Goal: Information Seeking & Learning: Understand process/instructions

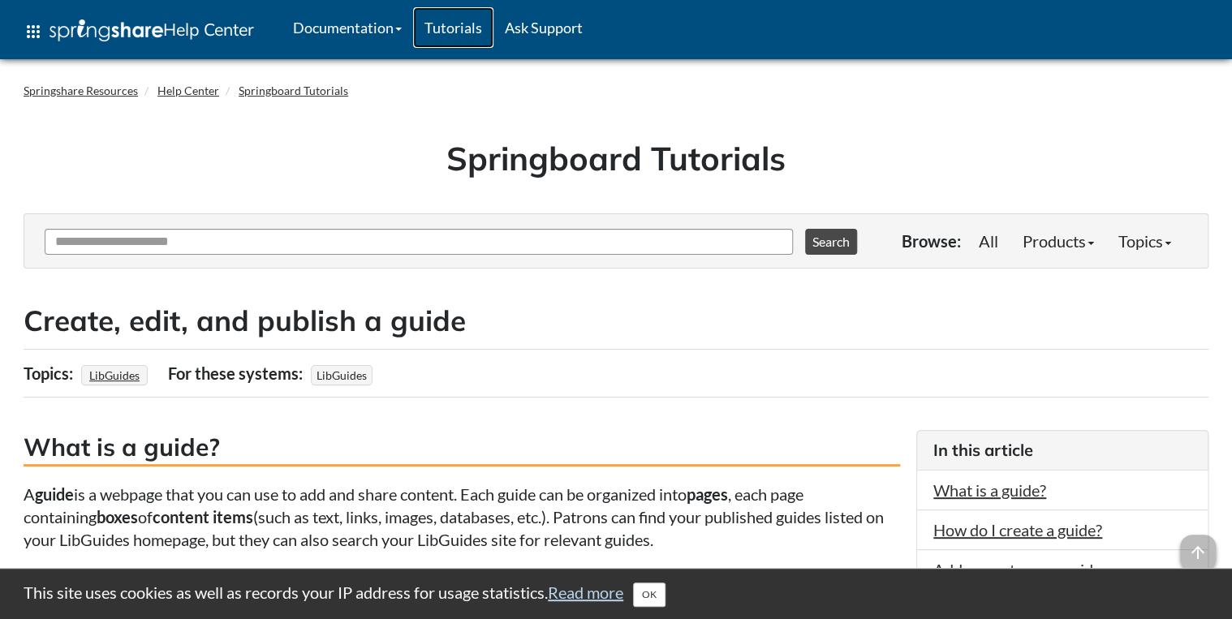
click at [461, 21] on link "Tutorials" at bounding box center [453, 27] width 80 height 41
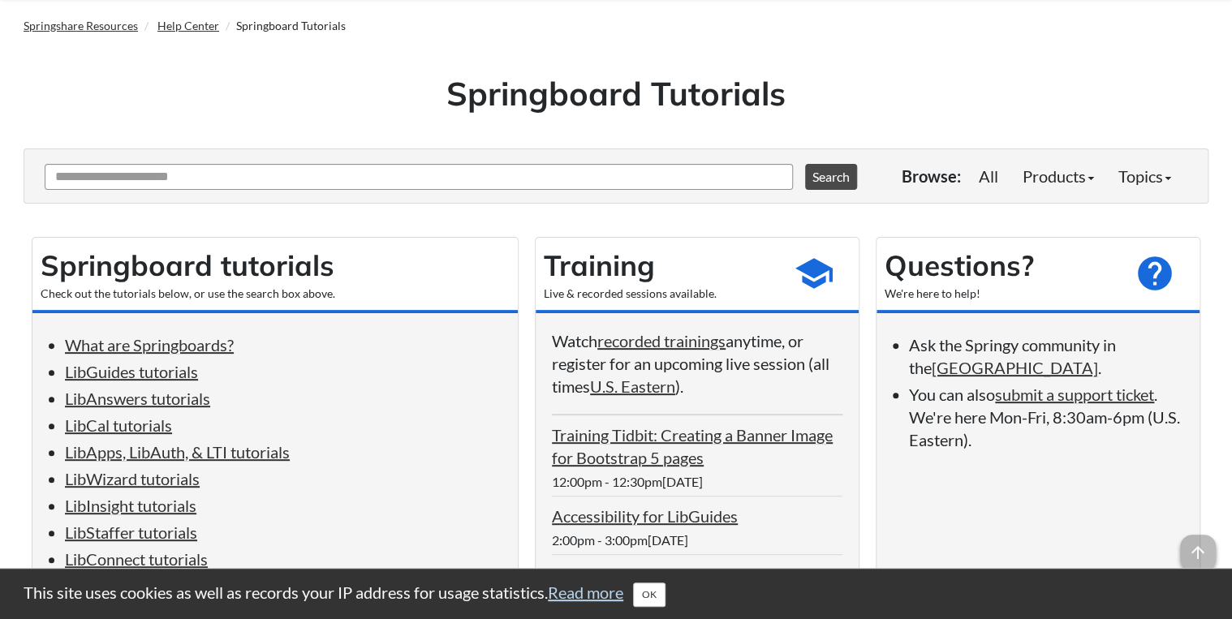
scroll to position [130, 0]
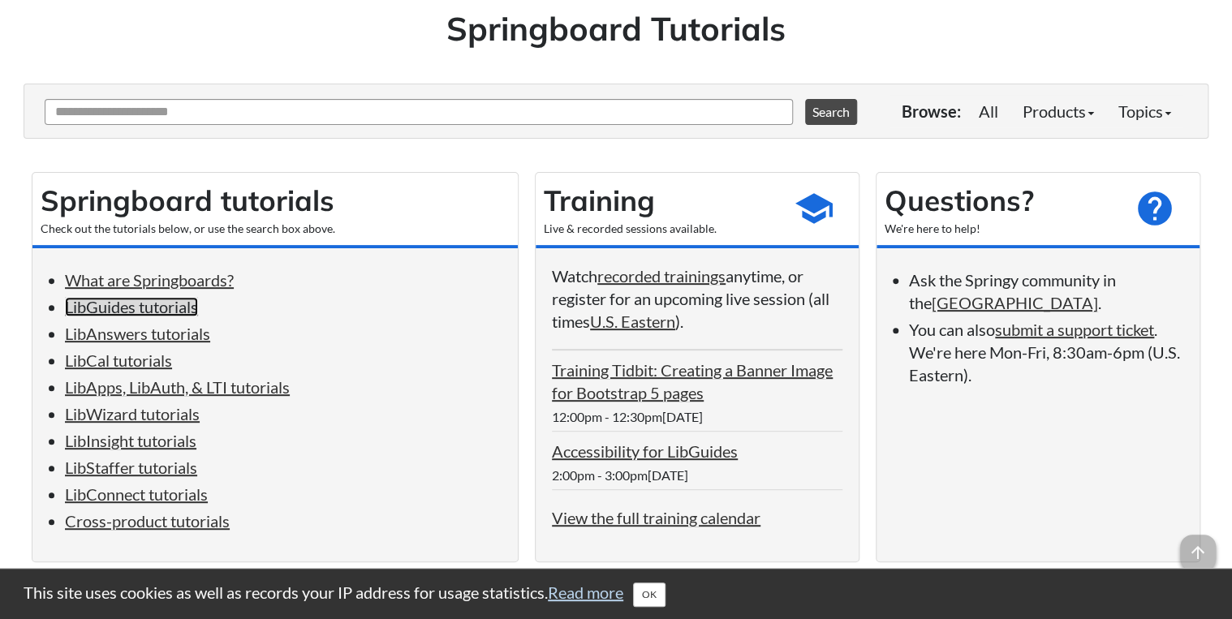
click at [170, 307] on link "LibGuides tutorials" at bounding box center [131, 306] width 133 height 19
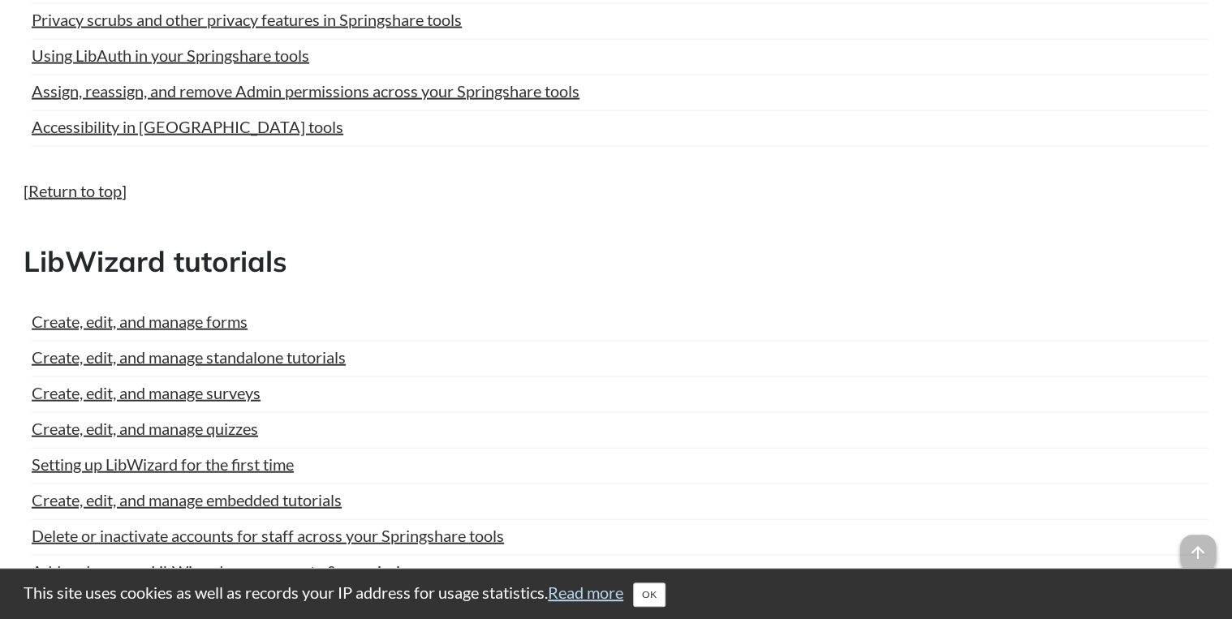
scroll to position [4664, 0]
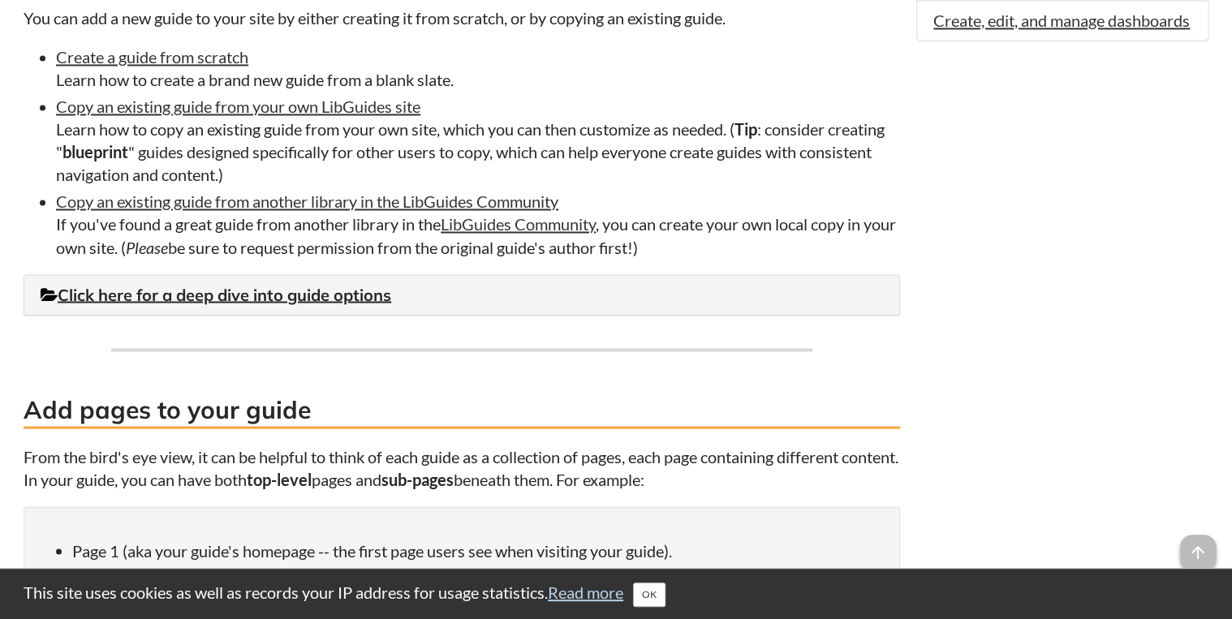
scroll to position [1364, 0]
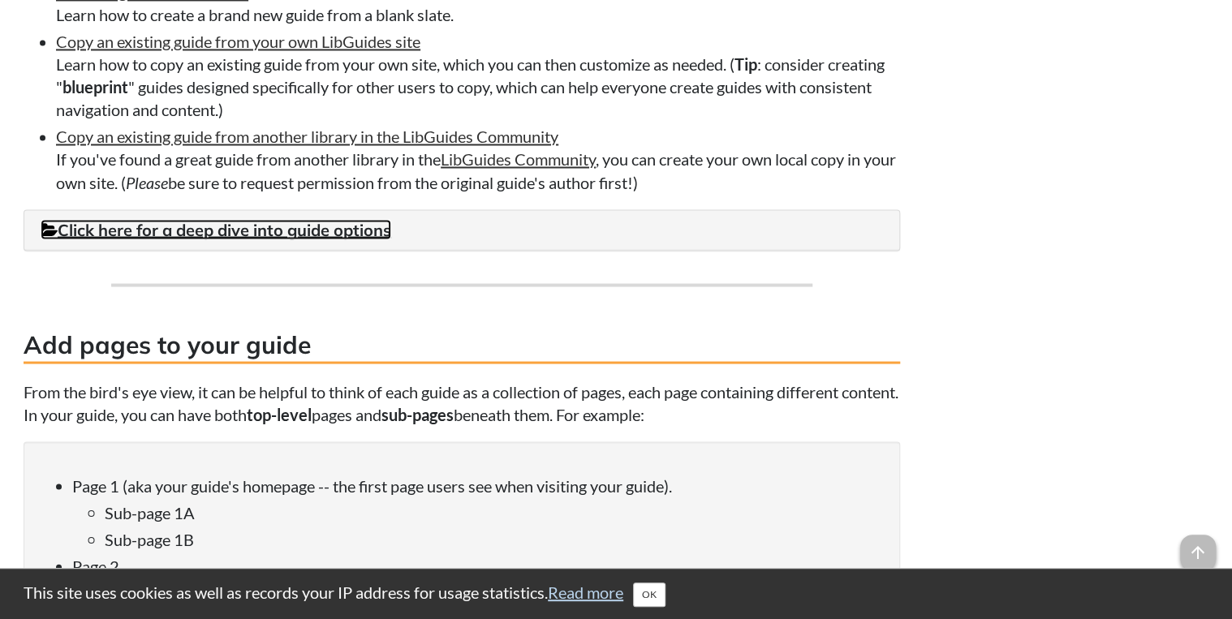
click at [333, 235] on link "Click here for a deep dive into guide options" at bounding box center [216, 229] width 351 height 20
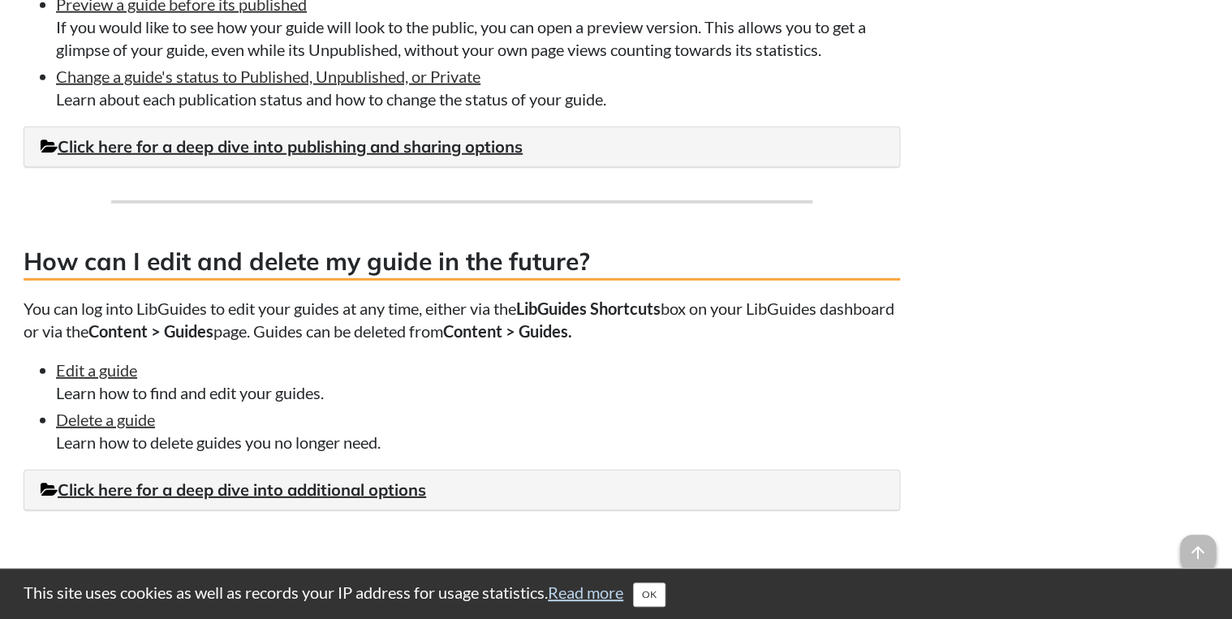
scroll to position [5261, 0]
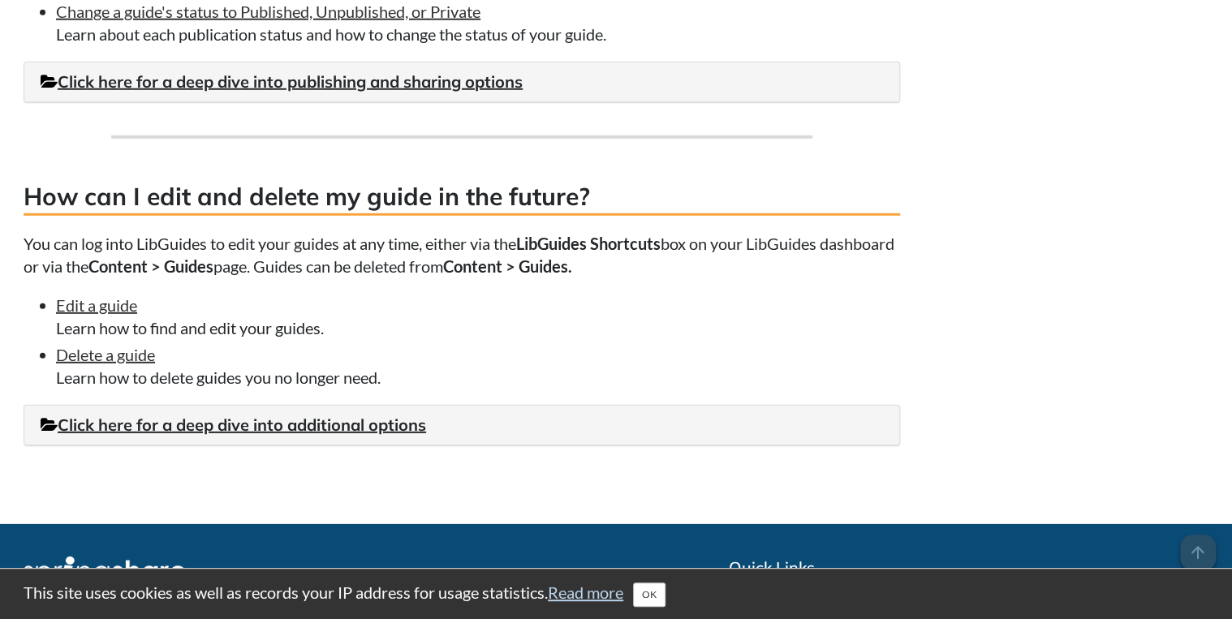
click at [123, 339] on li "Edit a guide Learn how to find and edit your guides." at bounding box center [478, 316] width 844 height 45
click at [123, 315] on link "Edit a guide" at bounding box center [96, 305] width 81 height 19
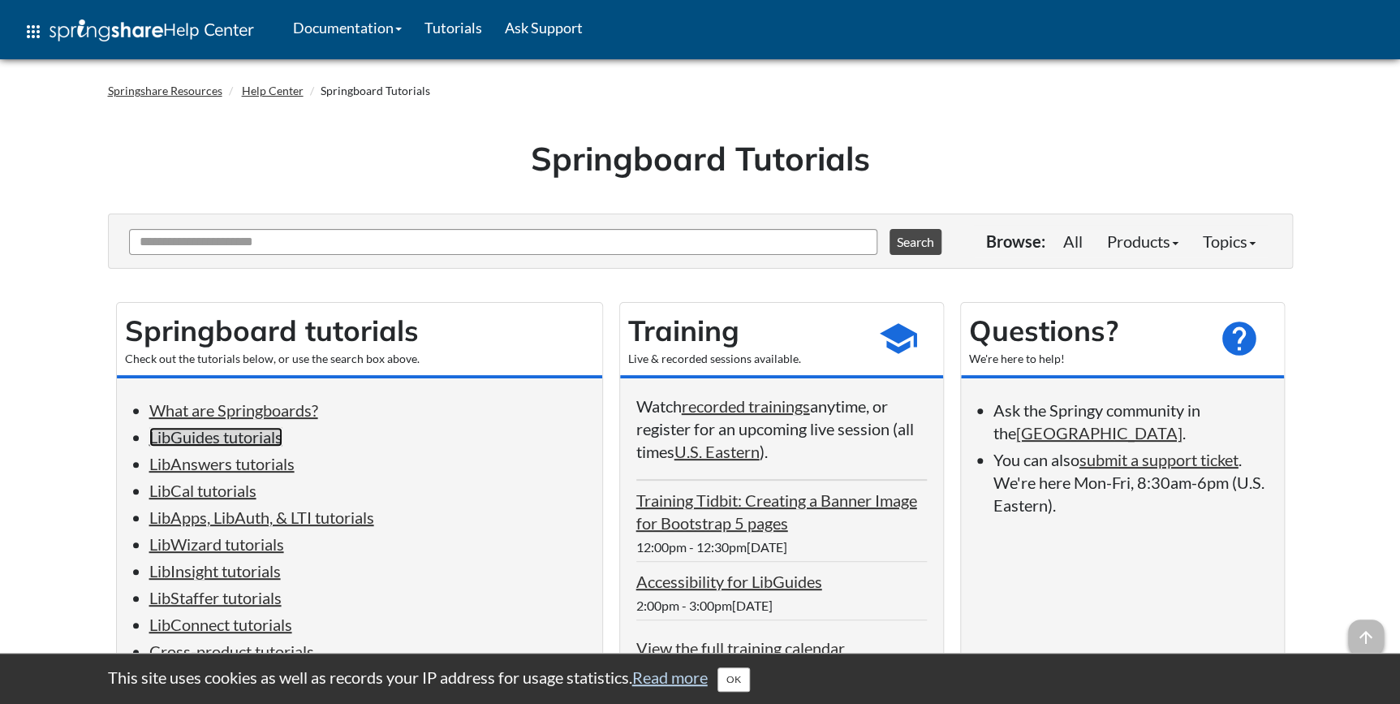
click at [221, 435] on link "LibGuides tutorials" at bounding box center [215, 436] width 133 height 19
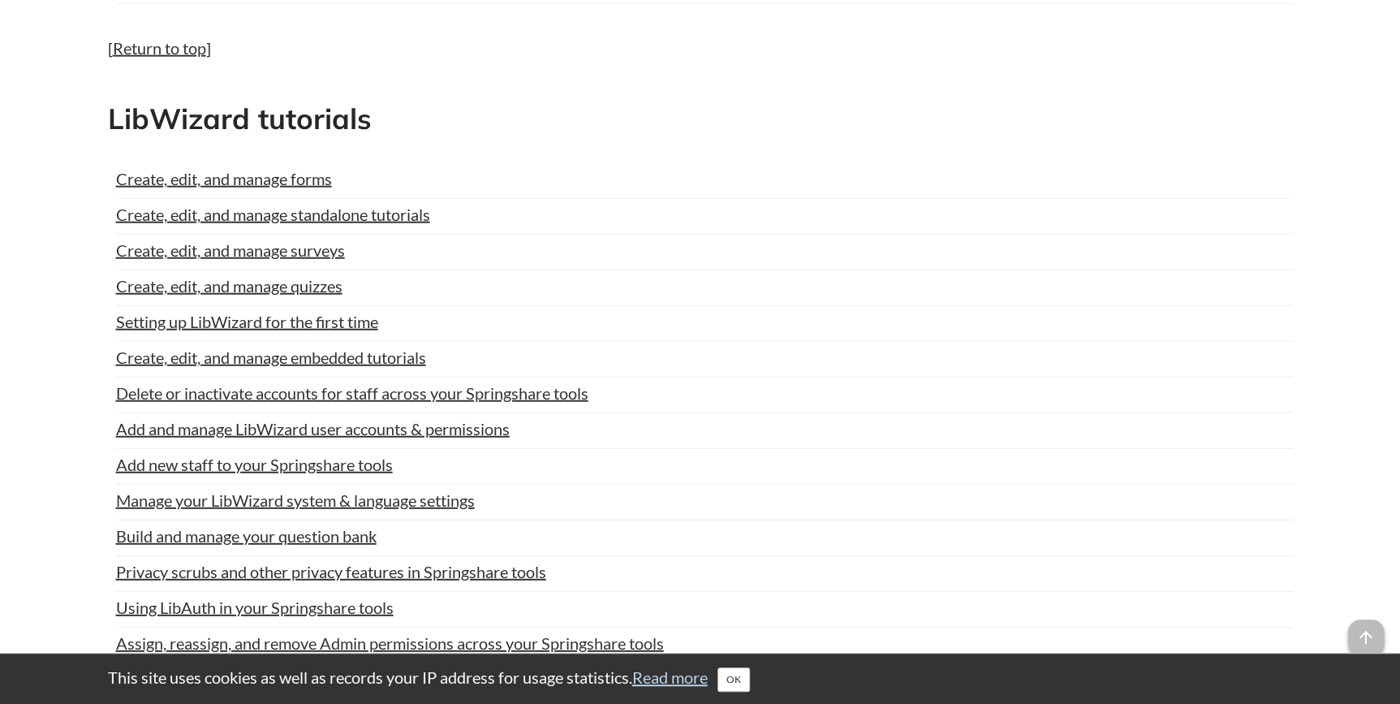
scroll to position [4781, 0]
